Goal: Transaction & Acquisition: Purchase product/service

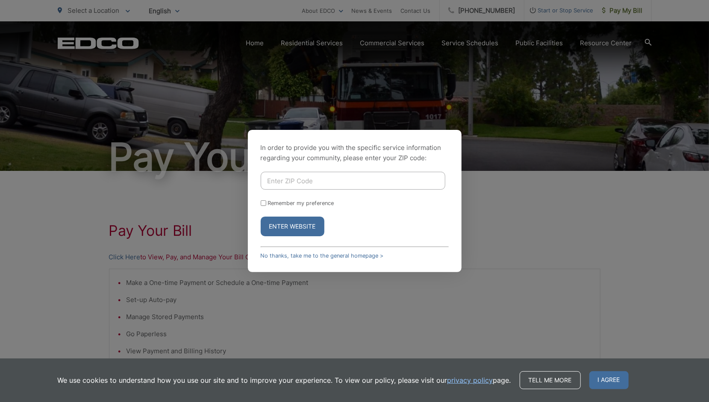
click at [405, 180] on input "Enter ZIP Code" at bounding box center [353, 181] width 185 height 18
type input "92020"
click at [296, 233] on button "Enter Website" at bounding box center [293, 227] width 64 height 20
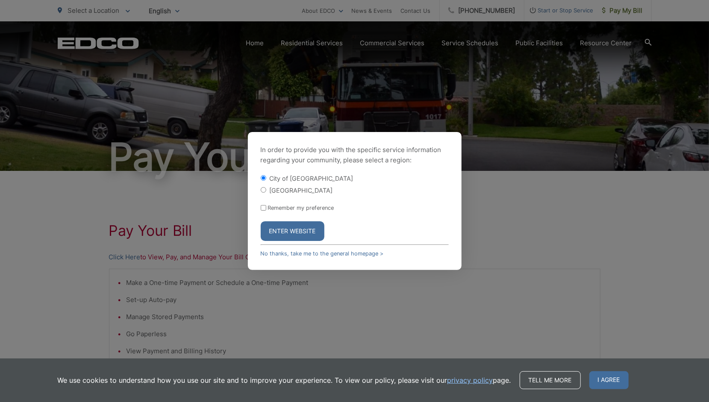
click at [298, 238] on button "Enter Website" at bounding box center [293, 231] width 64 height 20
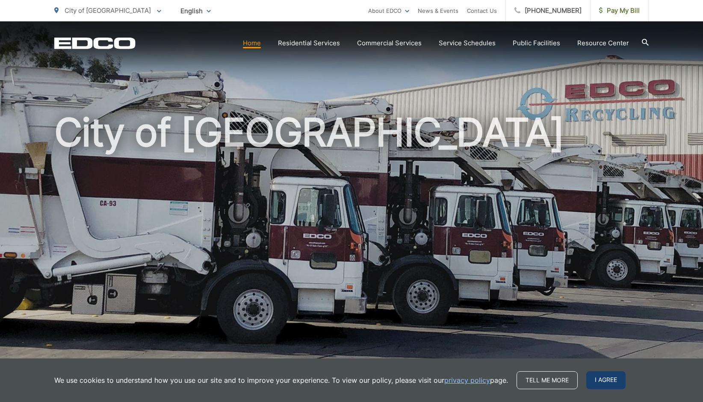
click at [609, 380] on span "I agree" at bounding box center [605, 380] width 39 height 18
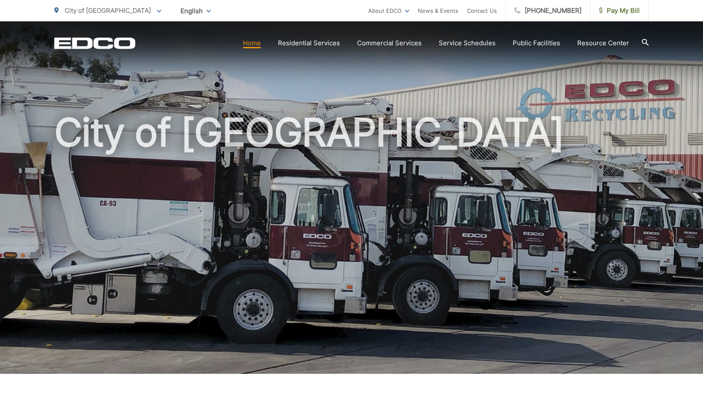
click at [691, 65] on div "City of [GEOGRAPHIC_DATA]" at bounding box center [351, 197] width 703 height 353
click at [679, 64] on div "City of [GEOGRAPHIC_DATA]" at bounding box center [351, 197] width 703 height 353
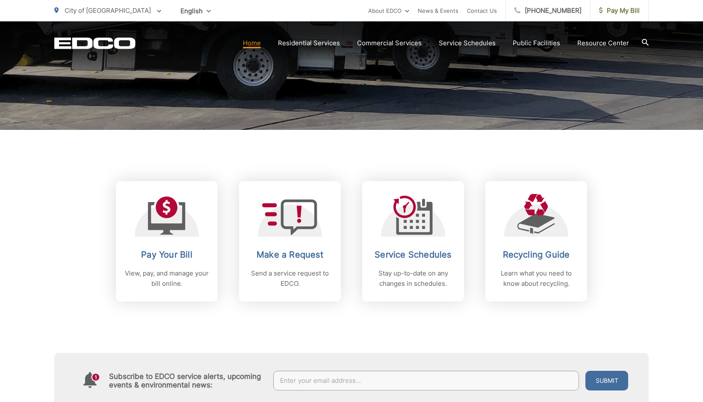
scroll to position [245, 0]
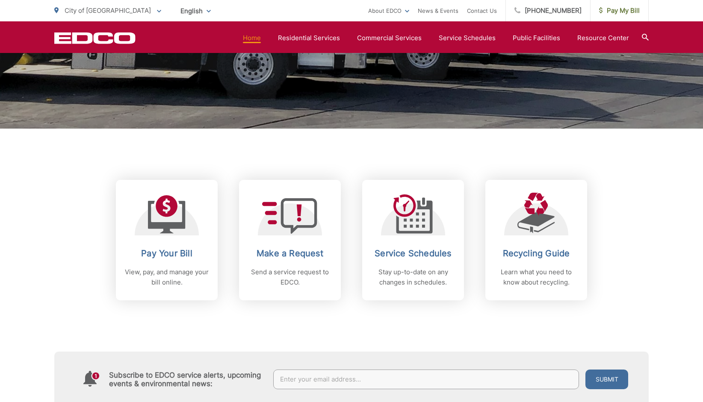
click at [169, 245] on link "Pay Your Bill View, pay, and manage your bill online." at bounding box center [167, 240] width 102 height 121
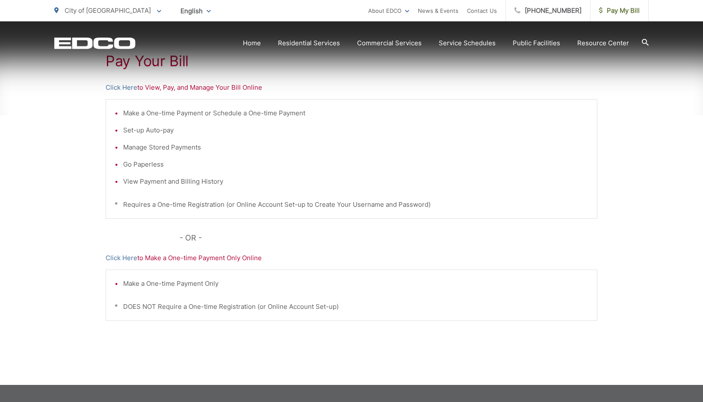
scroll to position [174, 0]
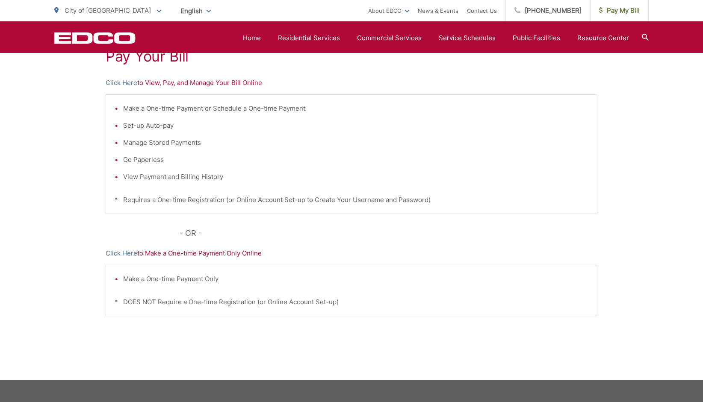
click at [222, 259] on div "Pay Your Bill Click Here to View, Pay, and Manage Your Bill Online Make a One-t…" at bounding box center [351, 189] width 491 height 384
